Goal: Task Accomplishment & Management: Use online tool/utility

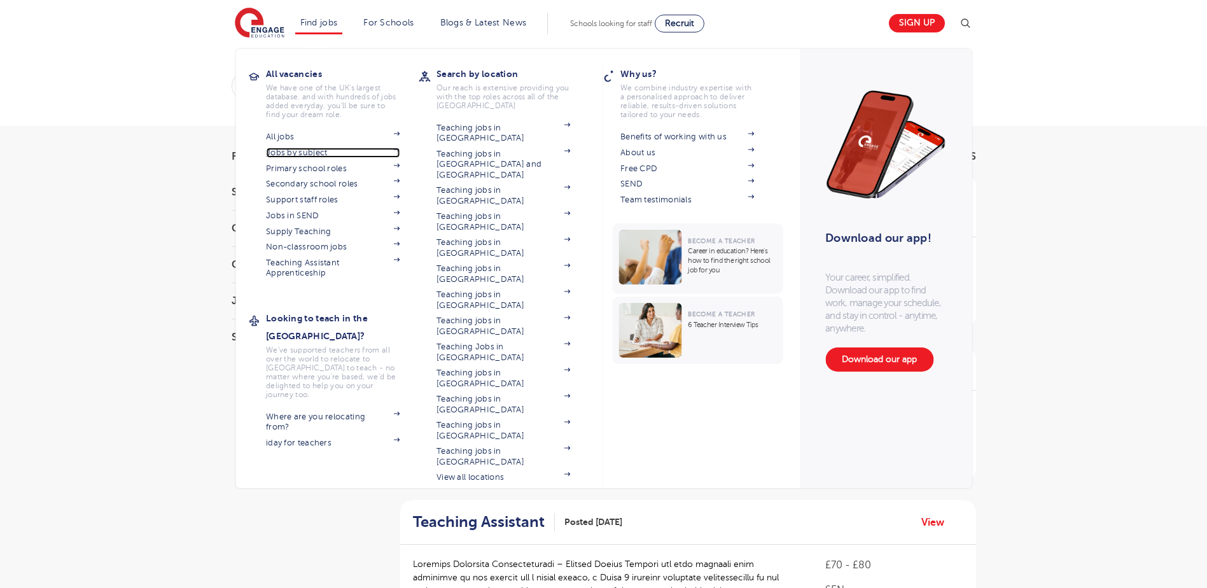
click at [318, 153] on link "Jobs by subject" at bounding box center [333, 153] width 134 height 10
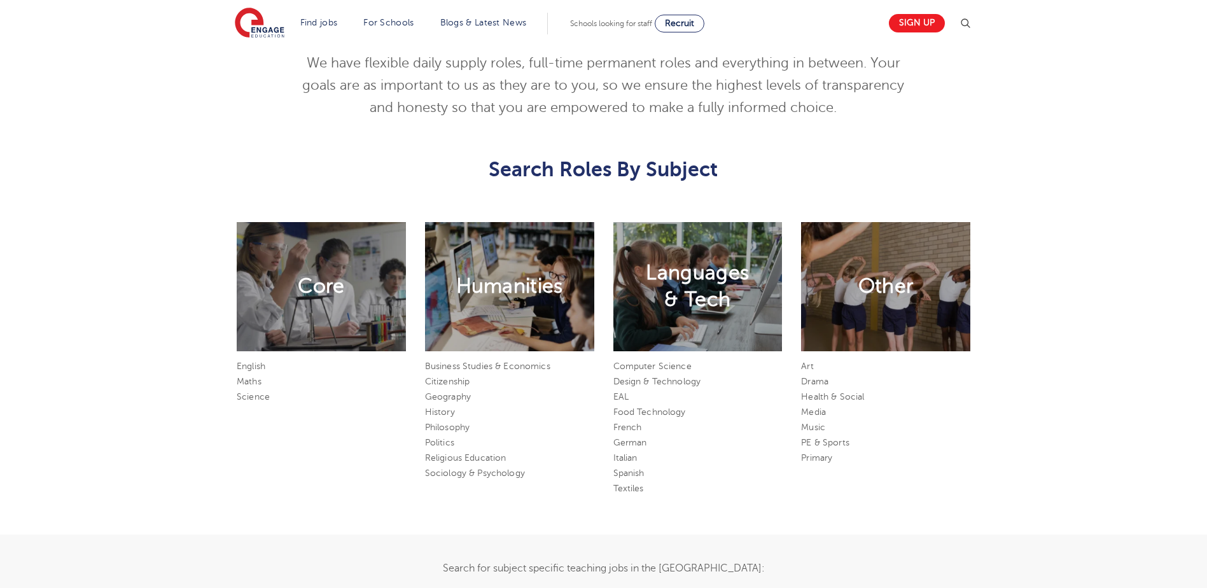
scroll to position [636, 0]
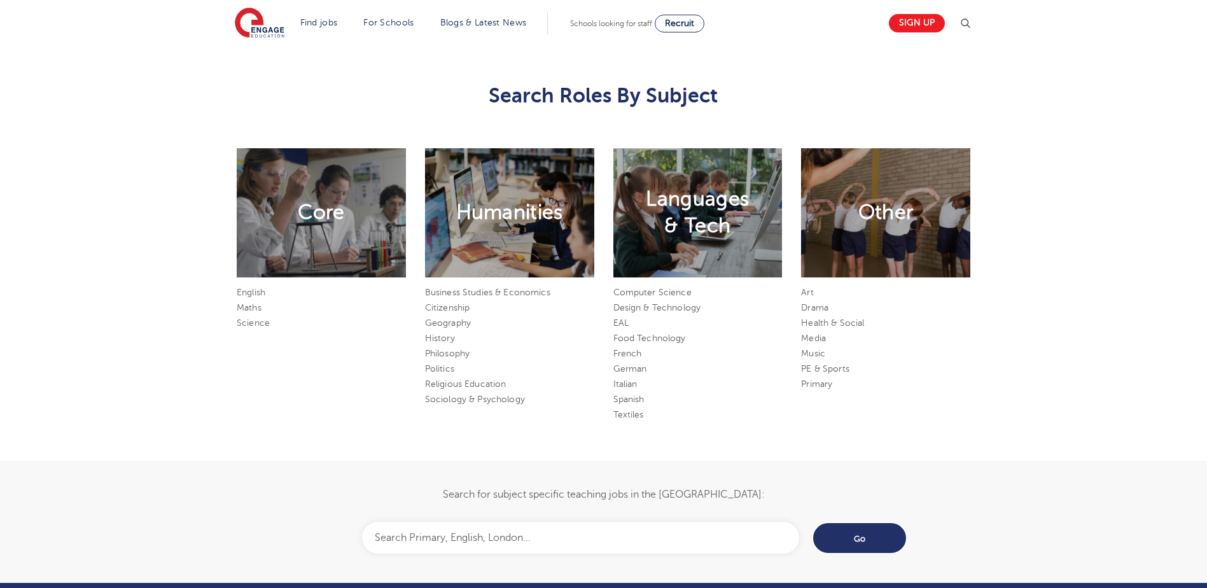
click at [570, 528] on input "text" at bounding box center [580, 538] width 437 height 32
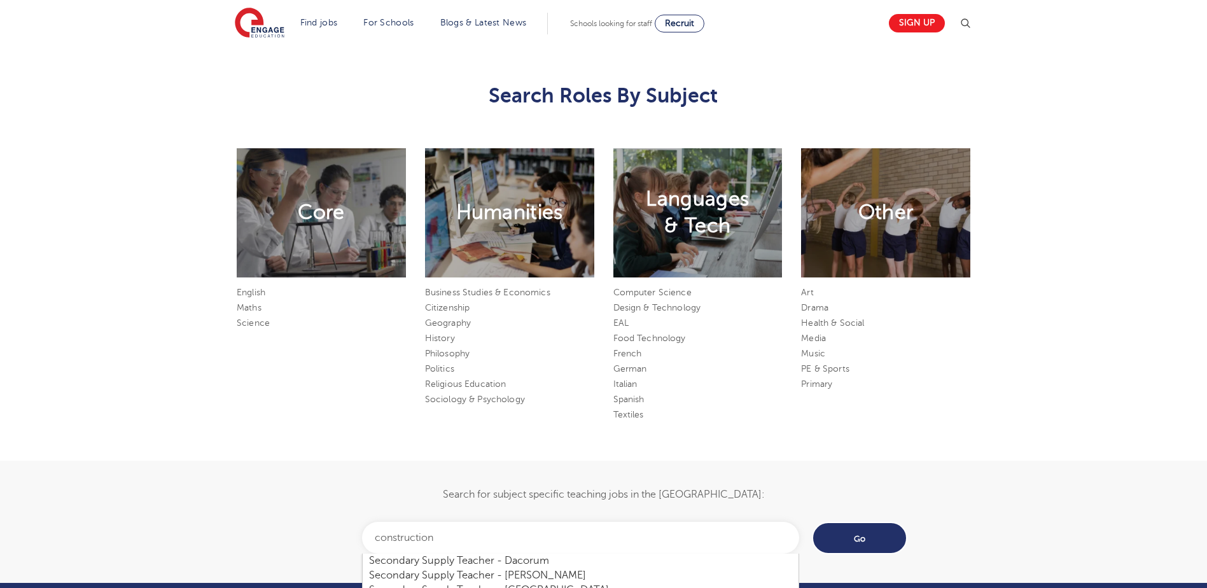
type input "construction"
click at [812, 522] on input "Go" at bounding box center [859, 538] width 95 height 32
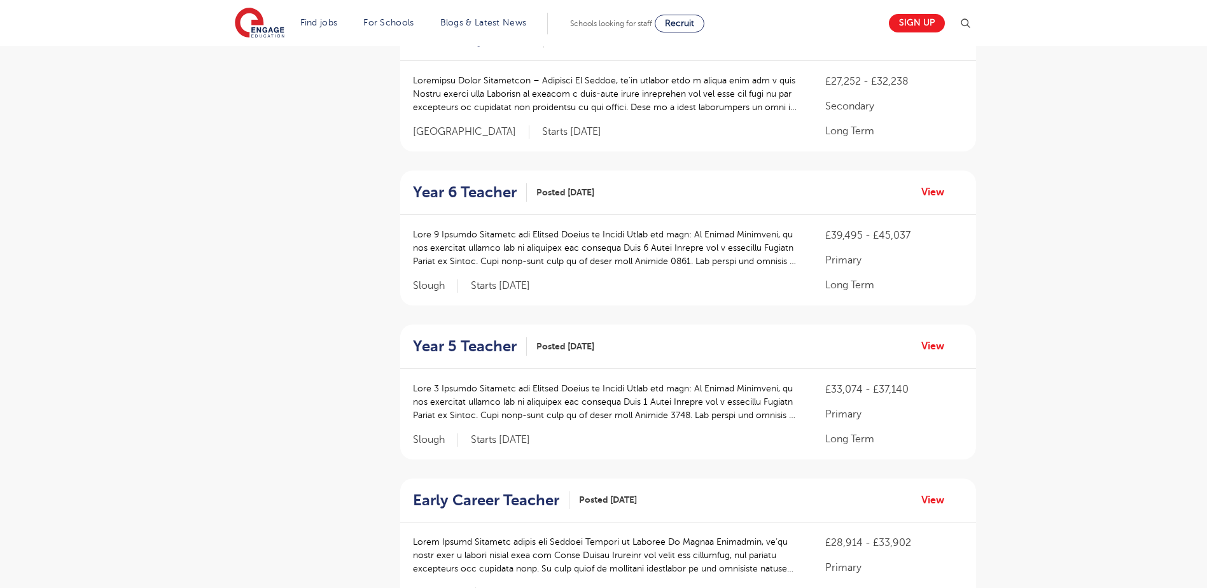
scroll to position [509, 0]
